Goal: Task Accomplishment & Management: Complete application form

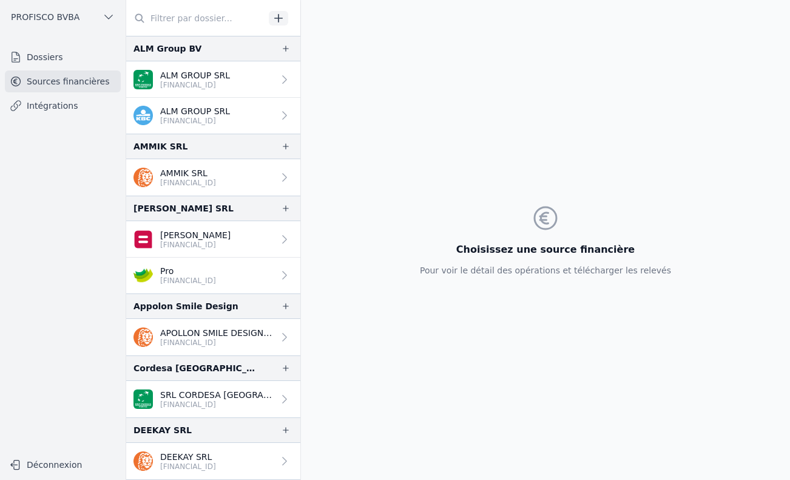
click at [277, 18] on icon "button" at bounding box center [279, 18] width 12 height 12
click at [45, 58] on link "Dossiers" at bounding box center [63, 57] width 116 height 22
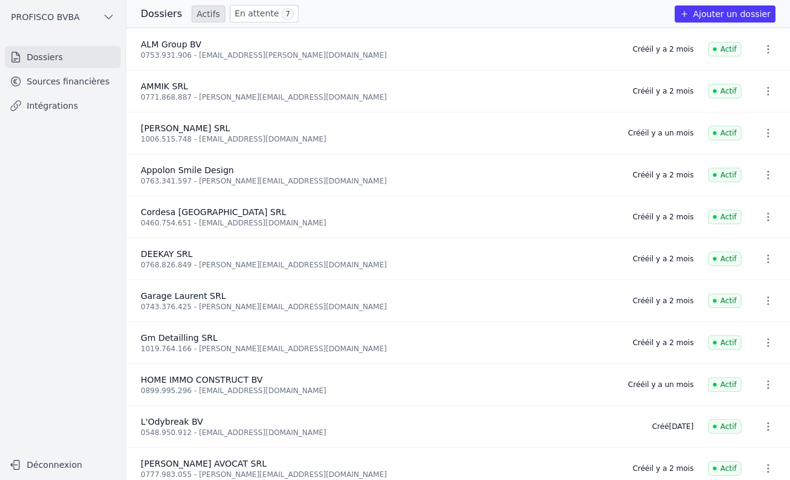
click at [737, 15] on button "Ajouter un dossier" at bounding box center [725, 13] width 101 height 17
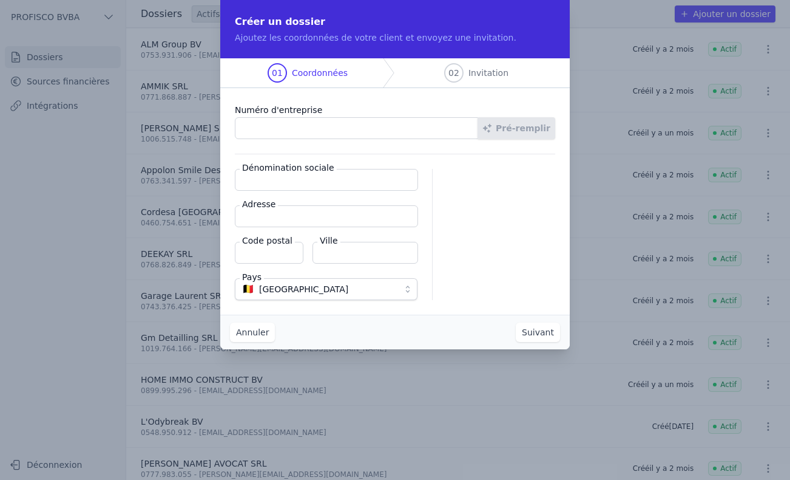
click at [315, 126] on input "Numéro d'entreprise" at bounding box center [356, 128] width 243 height 22
type input "1021.920.239"
click at [531, 129] on button "Pré-remplir" at bounding box center [517, 128] width 78 height 22
type input "HABORA SRL"
type input "Route de Lennik 451"
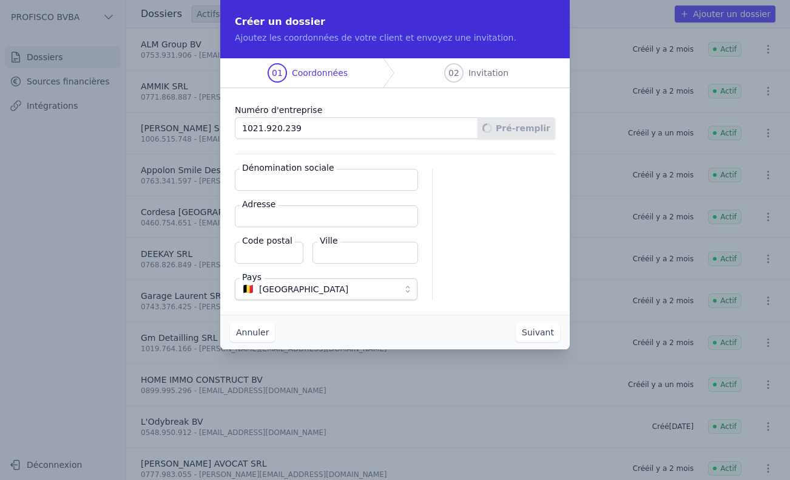
type input "1070"
type input "Anderlecht"
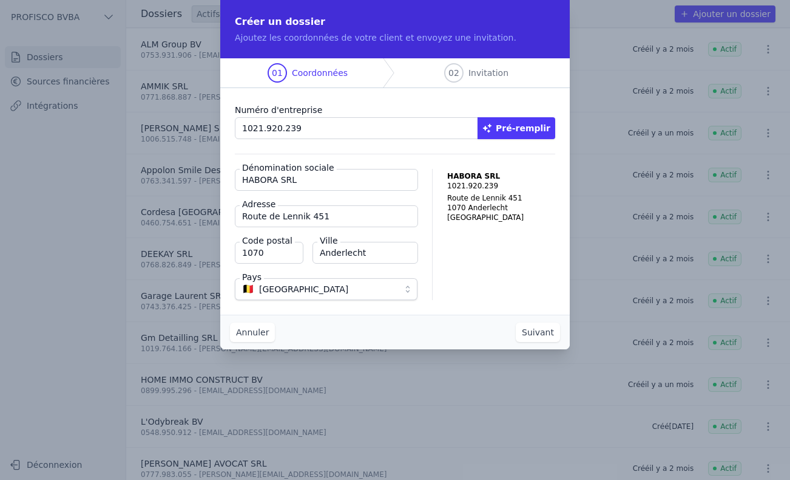
click at [530, 331] on button "Suivant" at bounding box center [538, 331] width 44 height 19
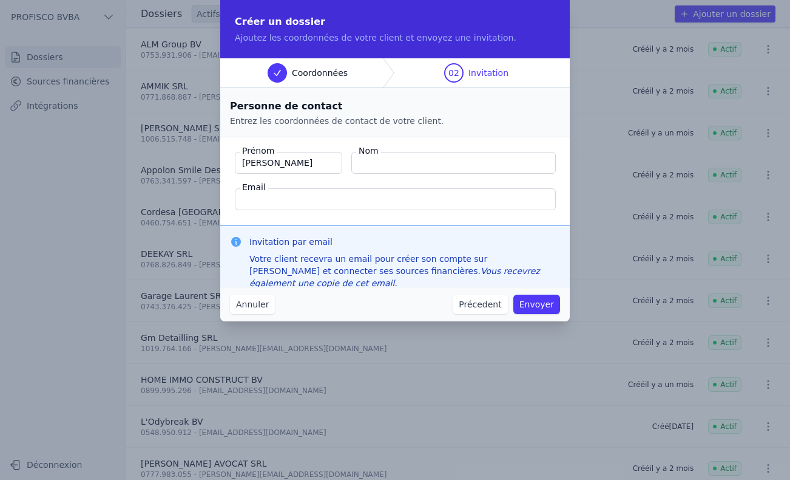
type input "[PERSON_NAME]"
type input "Carion"
click at [325, 200] on input "Email" at bounding box center [395, 199] width 321 height 22
paste input "[EMAIL_ADDRESS][DOMAIN_NAME]"
type input "[EMAIL_ADDRESS][DOMAIN_NAME]"
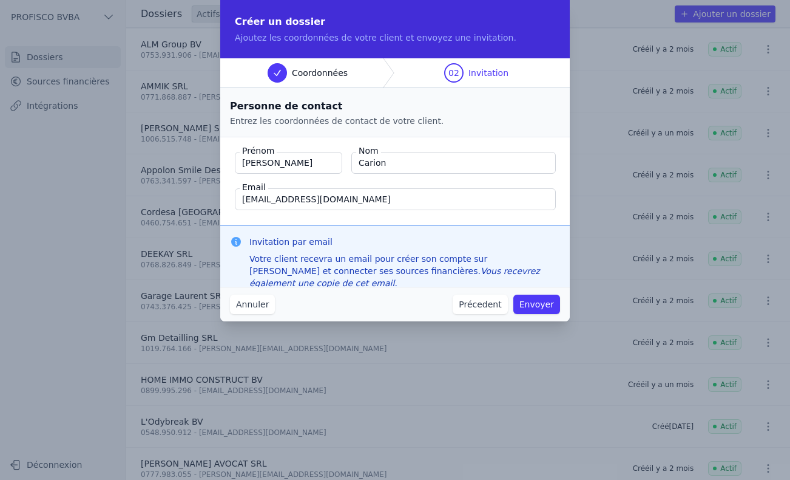
click at [534, 305] on button "Envoyer" at bounding box center [537, 303] width 47 height 19
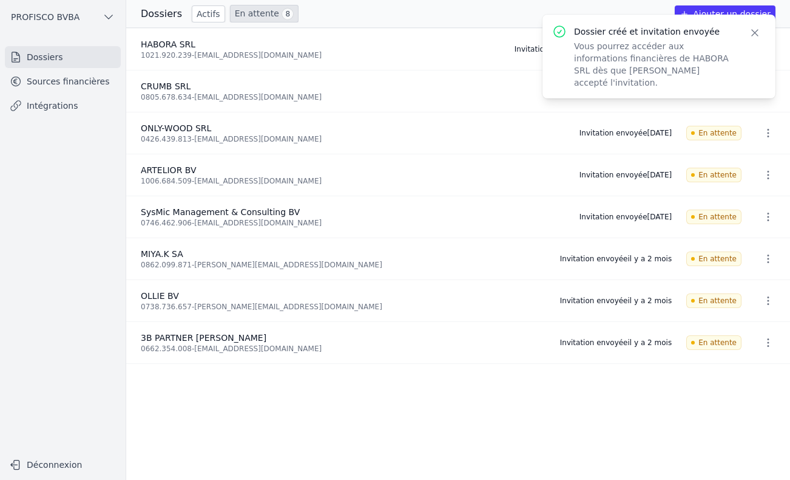
click at [758, 37] on icon "button" at bounding box center [755, 33] width 12 height 12
